Goal: Task Accomplishment & Management: Use online tool/utility

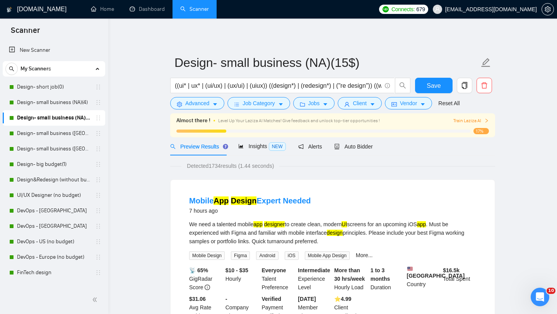
scroll to position [2, 0]
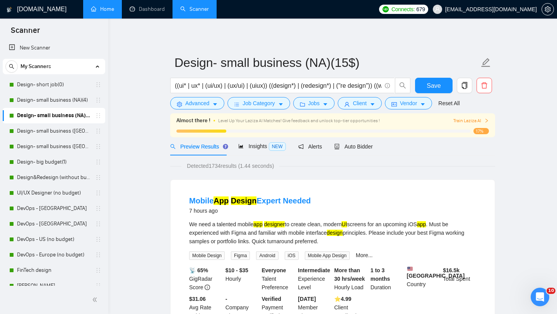
click at [104, 12] on link "Home" at bounding box center [102, 9] width 23 height 7
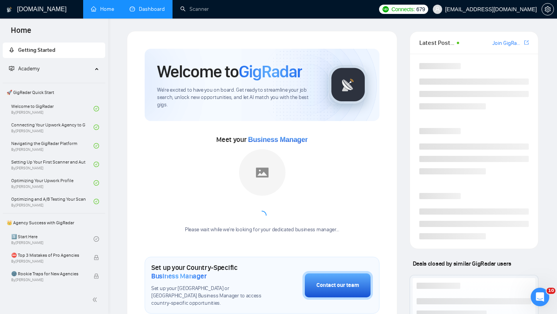
click at [156, 8] on link "Dashboard" at bounding box center [147, 9] width 35 height 7
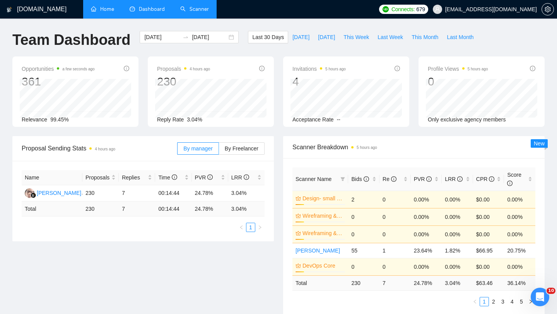
click at [191, 12] on link "Scanner" at bounding box center [194, 9] width 29 height 7
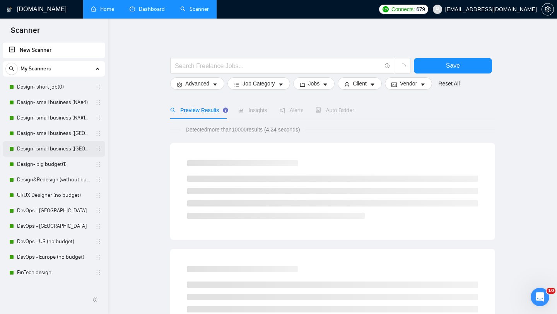
click at [56, 145] on link "Design- small business ([GEOGRAPHIC_DATA])(4)" at bounding box center [53, 148] width 73 height 15
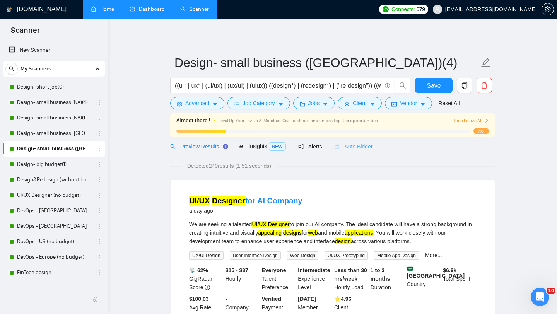
click at [356, 152] on div "Auto Bidder" at bounding box center [353, 146] width 38 height 18
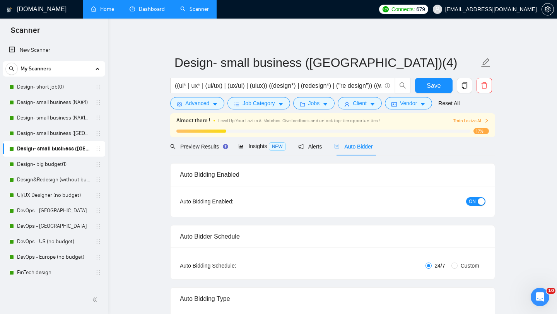
radio input "false"
radio input "true"
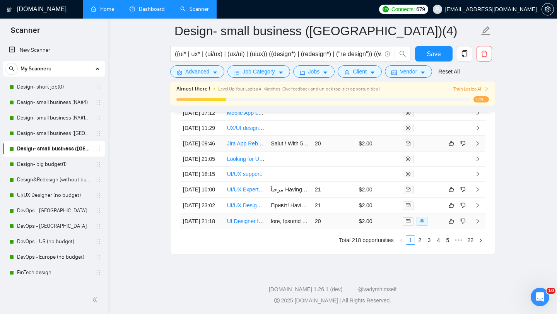
scroll to position [2195, 0]
click at [417, 244] on link "2" at bounding box center [419, 240] width 9 height 9
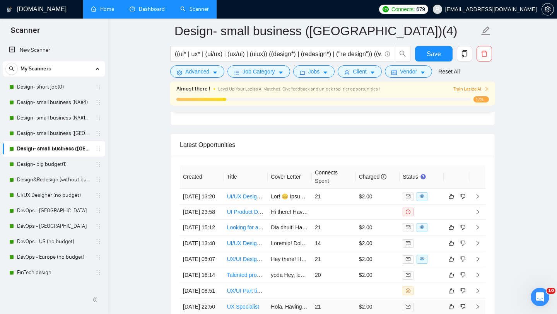
scroll to position [1956, 0]
